Goal: Information Seeking & Learning: Learn about a topic

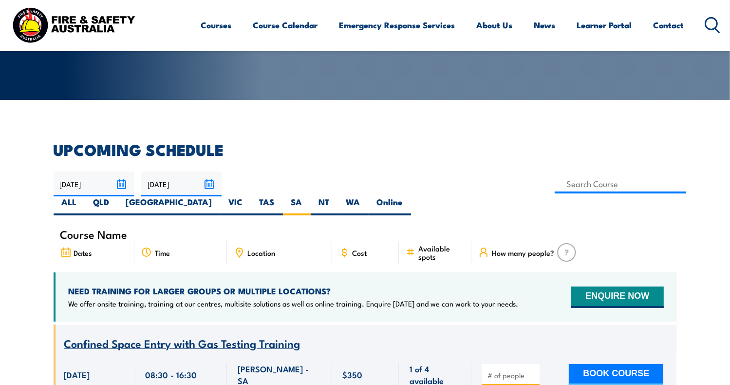
scroll to position [175, 0]
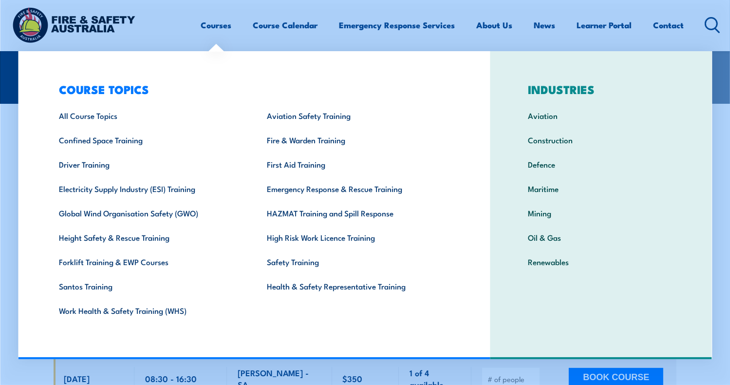
click at [210, 25] on link "Courses" at bounding box center [216, 25] width 31 height 26
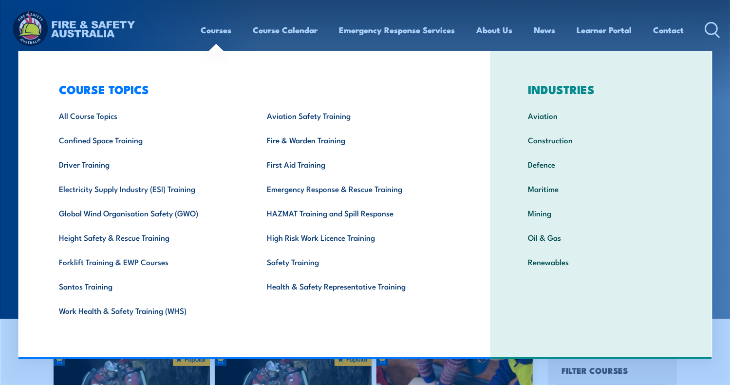
click at [80, 22] on img at bounding box center [74, 30] width 128 height 42
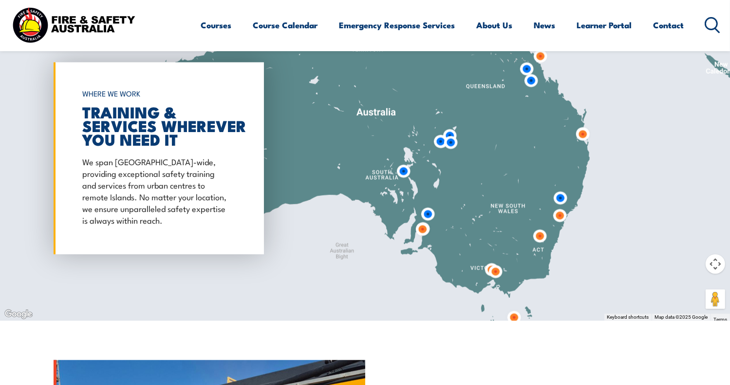
scroll to position [779, 0]
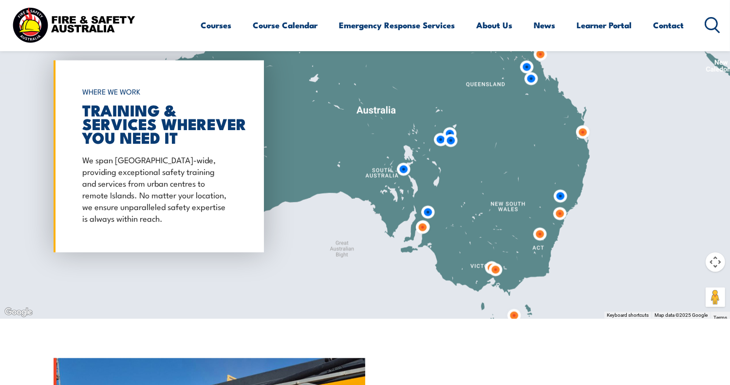
click at [423, 226] on img at bounding box center [423, 227] width 18 height 18
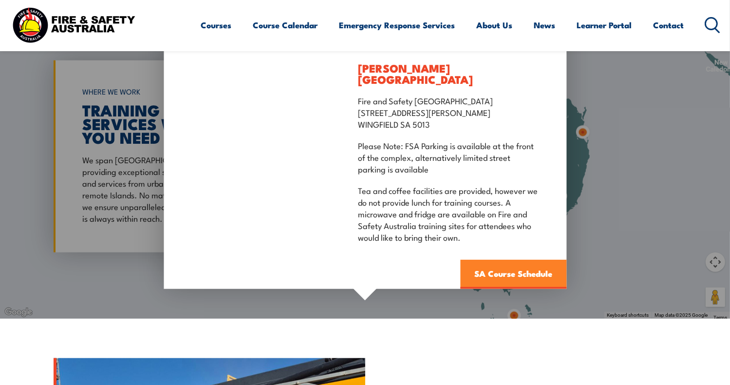
click at [484, 268] on link "SA Course Schedule" at bounding box center [513, 274] width 106 height 29
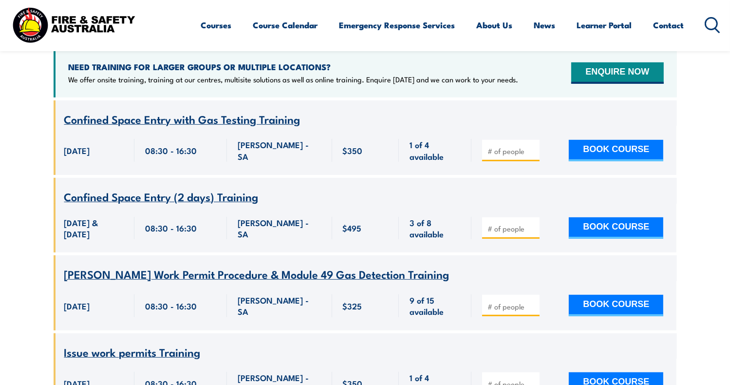
scroll to position [419, 0]
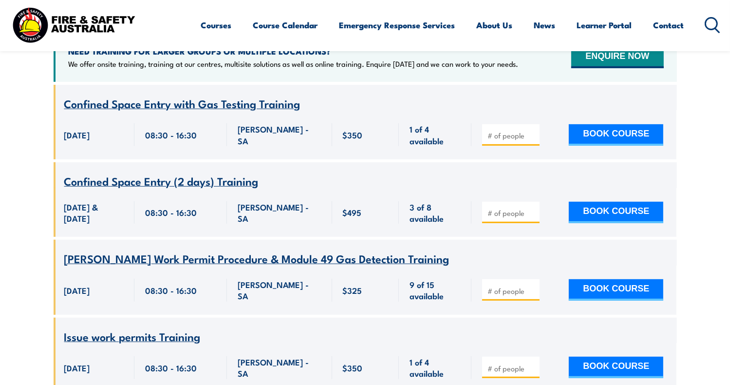
click at [210, 172] on span "Confined Space Entry (2 days) Training" at bounding box center [161, 180] width 194 height 17
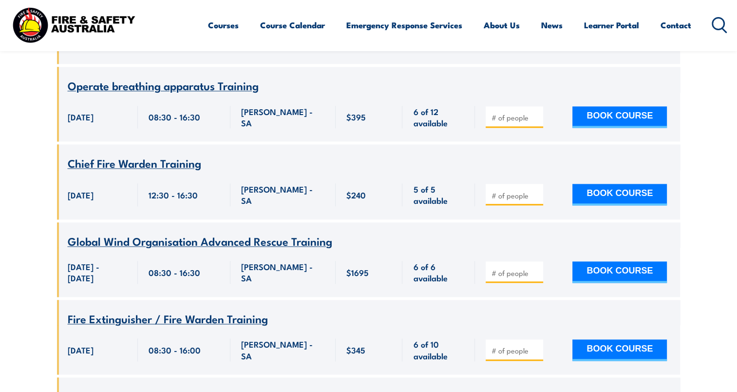
scroll to position [1149, 0]
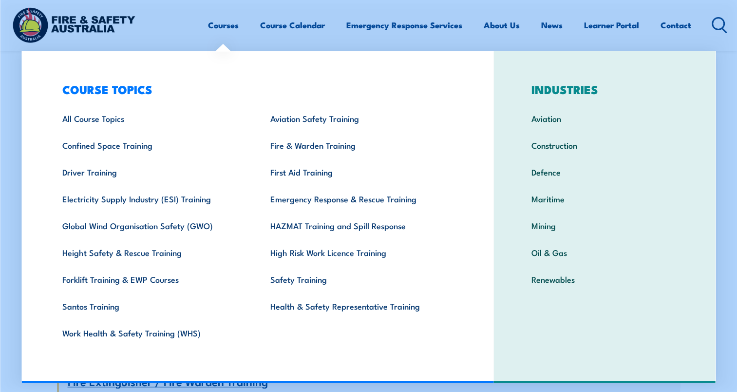
click at [226, 19] on link "Courses" at bounding box center [223, 25] width 31 height 26
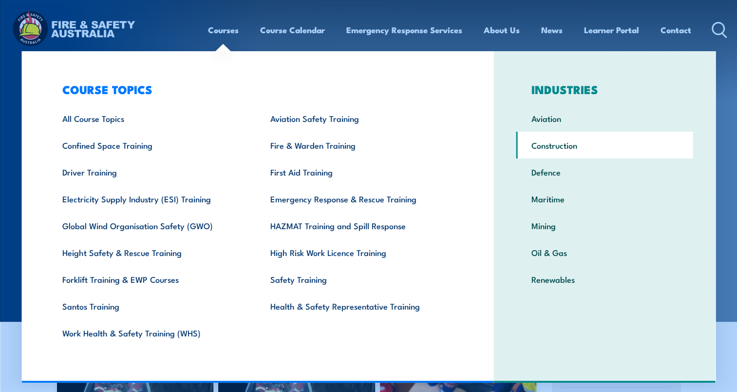
click at [561, 148] on link "Construction" at bounding box center [604, 145] width 177 height 27
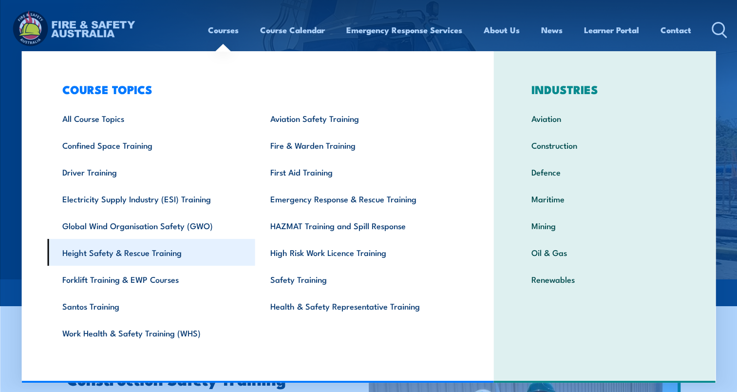
click at [113, 257] on link "Height Safety & Rescue Training" at bounding box center [151, 252] width 208 height 27
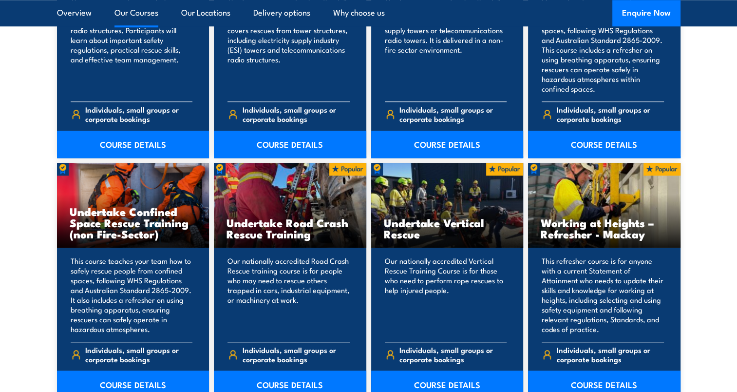
scroll to position [974, 0]
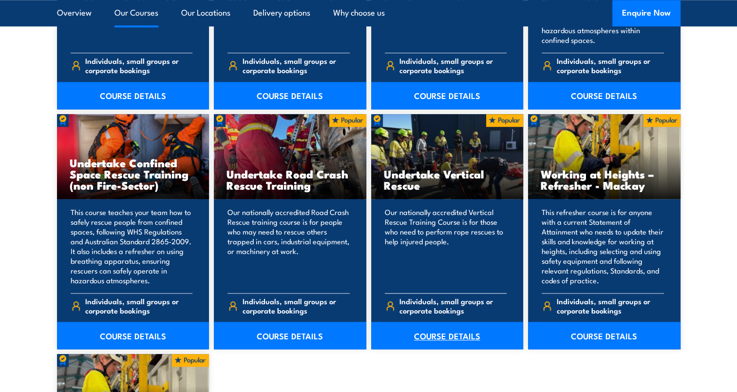
click at [432, 337] on link "COURSE DETAILS" at bounding box center [447, 334] width 152 height 27
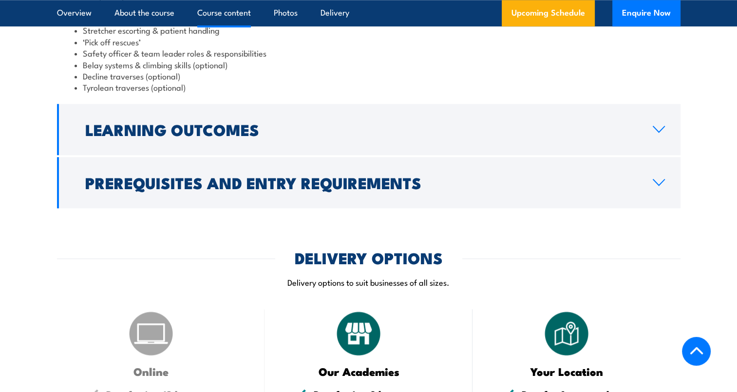
scroll to position [974, 0]
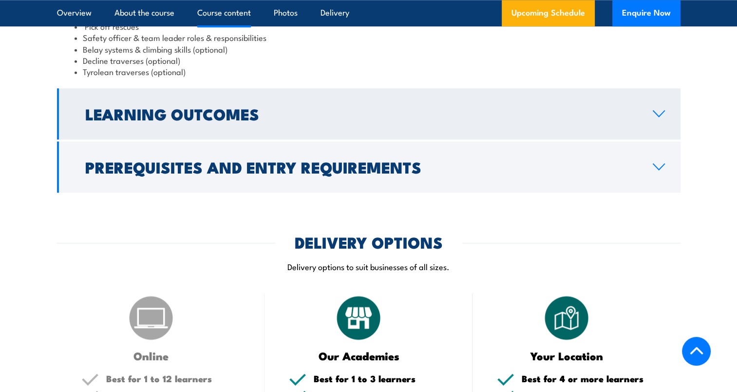
click at [236, 131] on link "Learning Outcomes" at bounding box center [368, 113] width 623 height 51
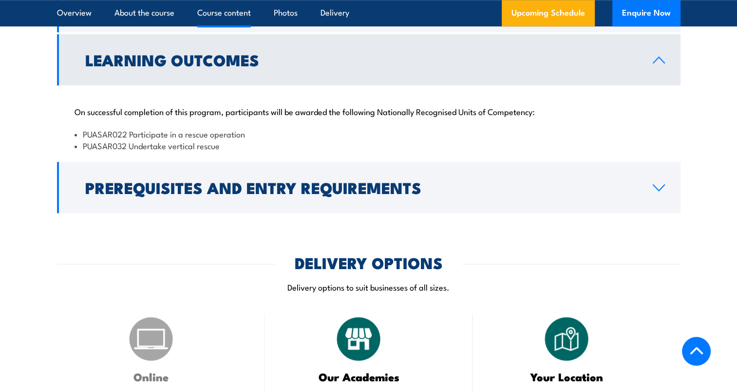
scroll to position [781, 0]
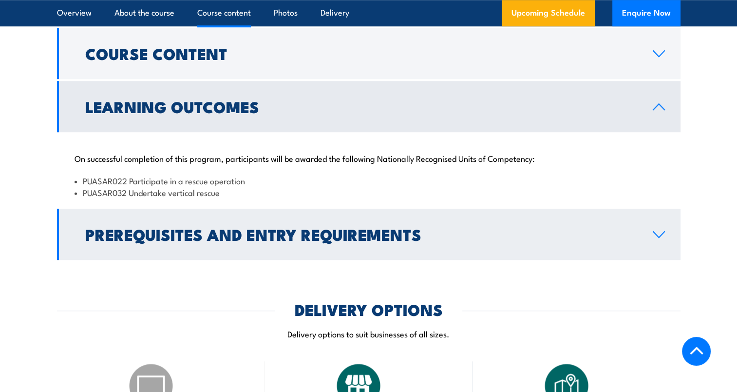
click at [222, 234] on h2 "Prerequisites and Entry Requirements" at bounding box center [361, 234] width 552 height 14
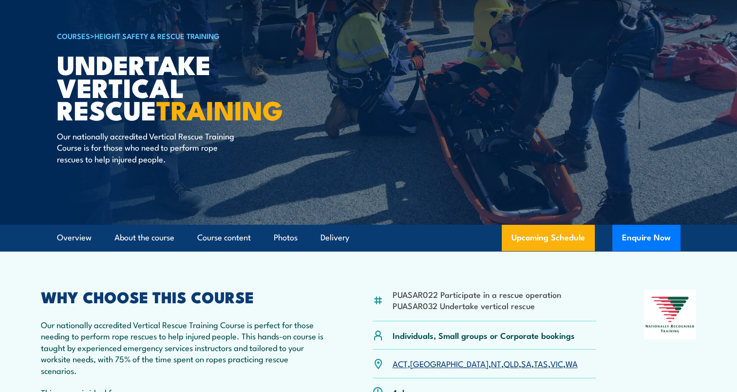
scroll to position [0, 0]
